Goal: Information Seeking & Learning: Learn about a topic

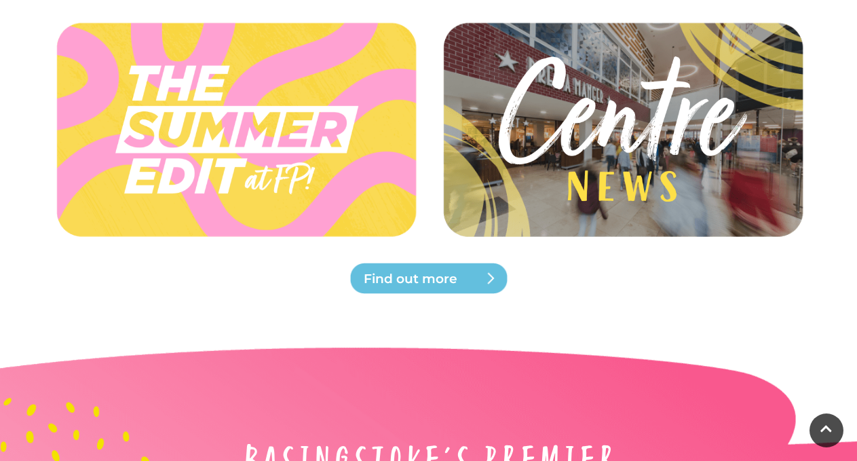
scroll to position [3304, 0]
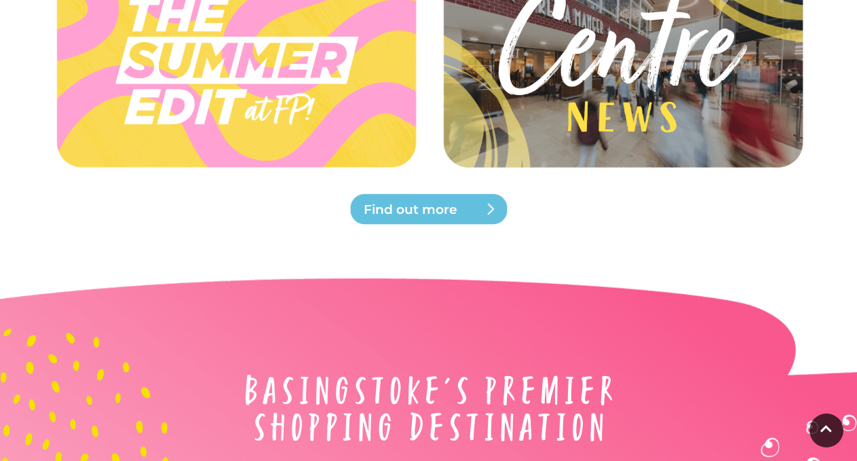
click at [441, 206] on span "Find out more" at bounding box center [445, 209] width 163 height 19
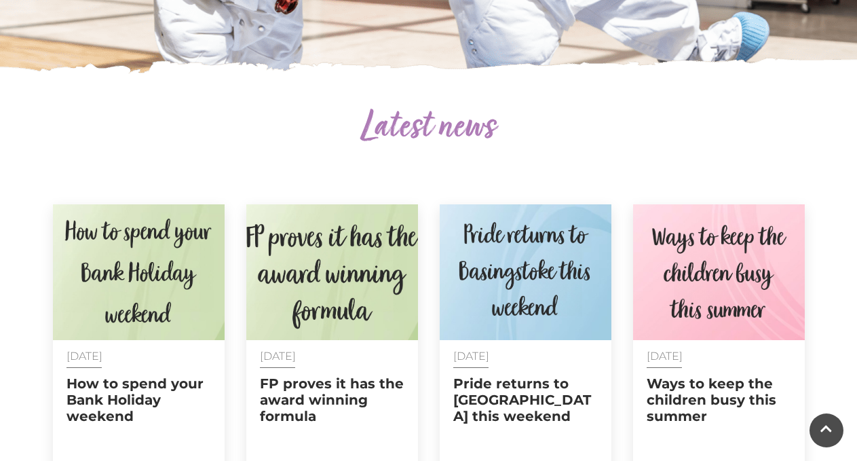
scroll to position [400, 0]
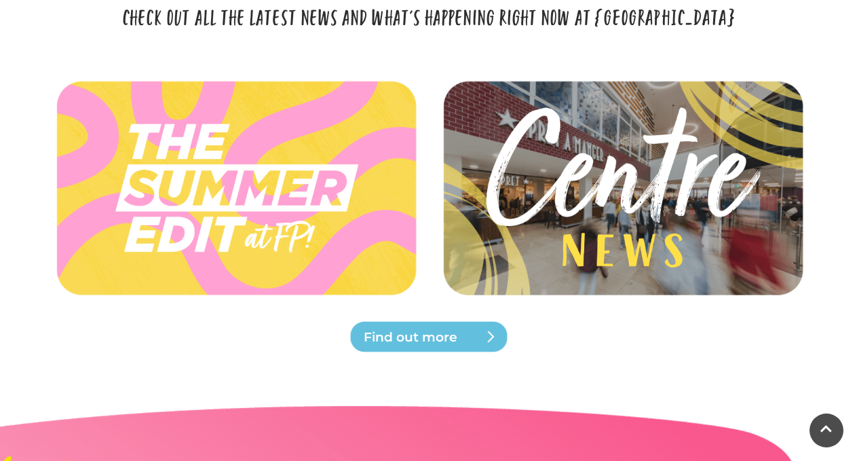
scroll to position [3175, 0]
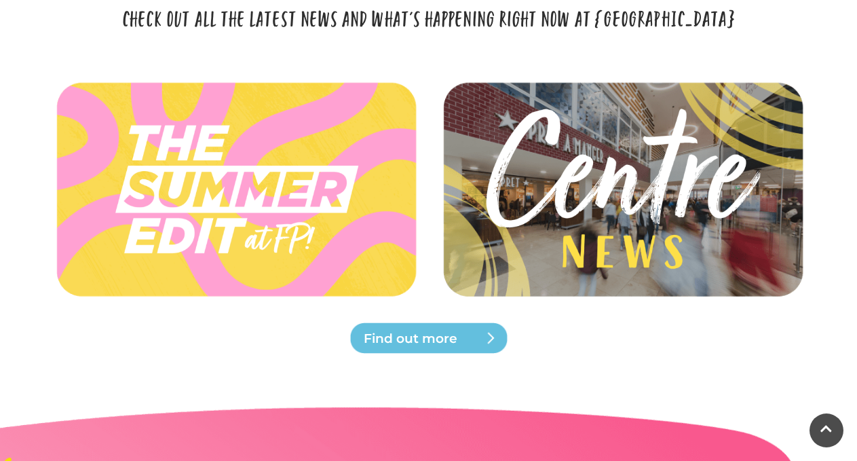
click at [679, 171] on img at bounding box center [622, 188] width 403 height 181
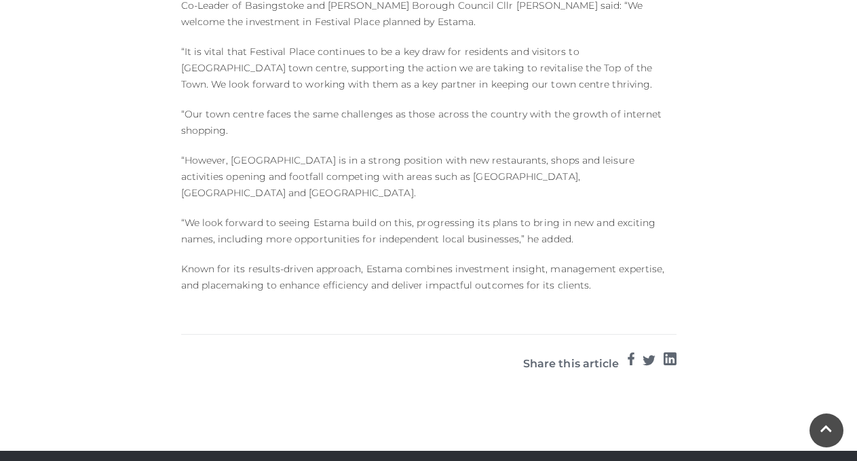
scroll to position [1235, 0]
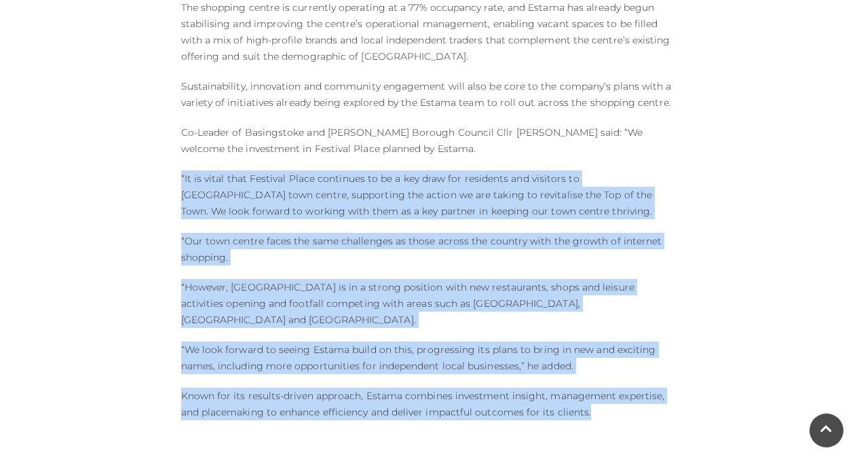
drag, startPoint x: 588, startPoint y: 354, endPoint x: 168, endPoint y: 125, distance: 478.0
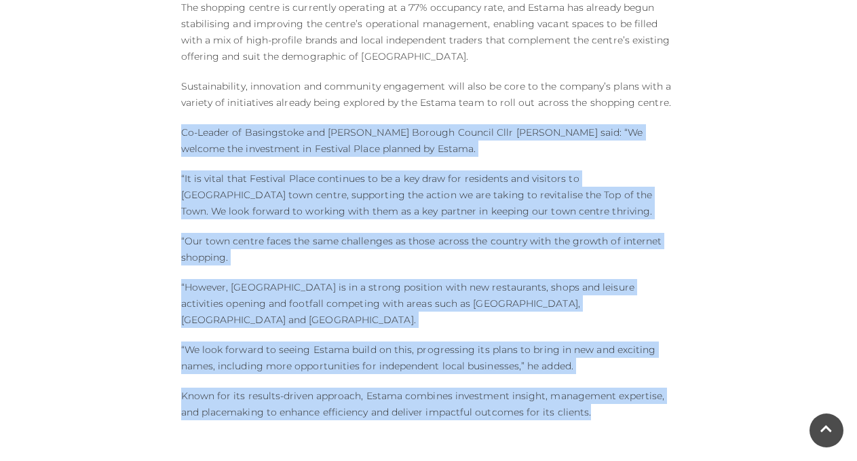
click at [181, 124] on p "Co-Leader of Basingstoke and Deane Borough Council Cllr Gavin James said: “We w…" at bounding box center [428, 140] width 495 height 33
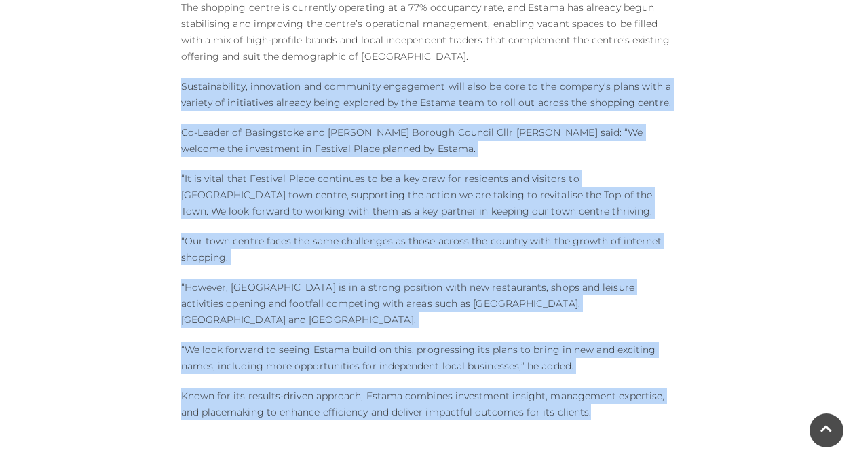
click at [181, 78] on p "Sustainability, innovation and community engagement will also be core to the co…" at bounding box center [428, 94] width 495 height 33
click at [311, 170] on p "“It is vital that Festival Place continues to be a key draw for residents and v…" at bounding box center [428, 194] width 495 height 49
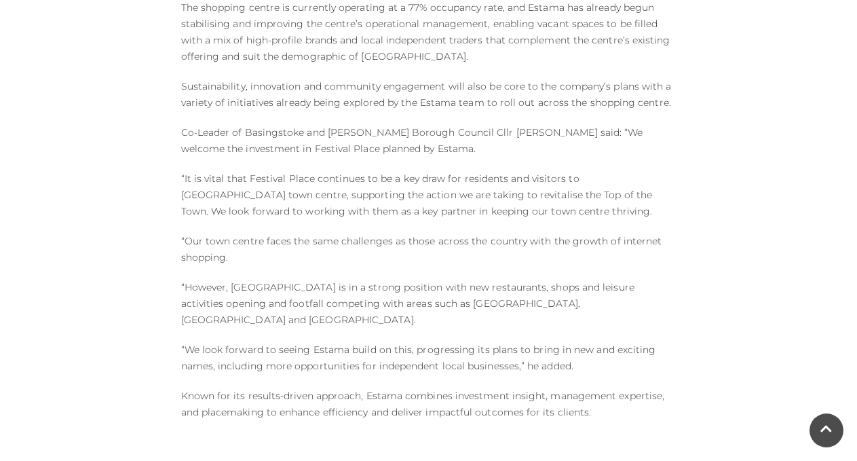
click at [337, 170] on p "“It is vital that Festival Place continues to be a key draw for residents and v…" at bounding box center [428, 194] width 495 height 49
